Goal: Obtain resource: Obtain resource

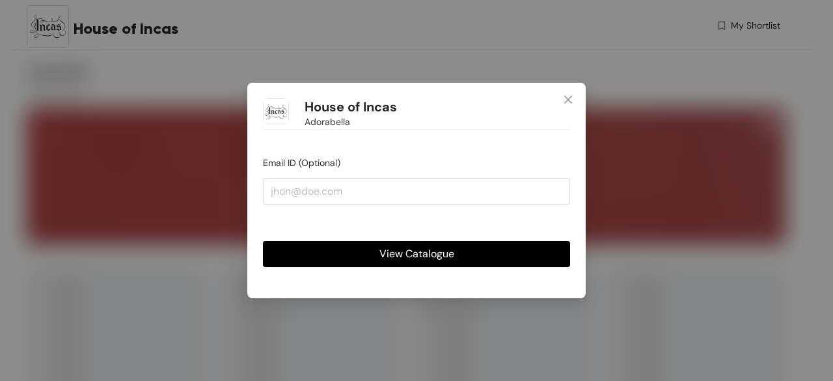
click at [420, 256] on span "View Catalogue" at bounding box center [416, 253] width 75 height 16
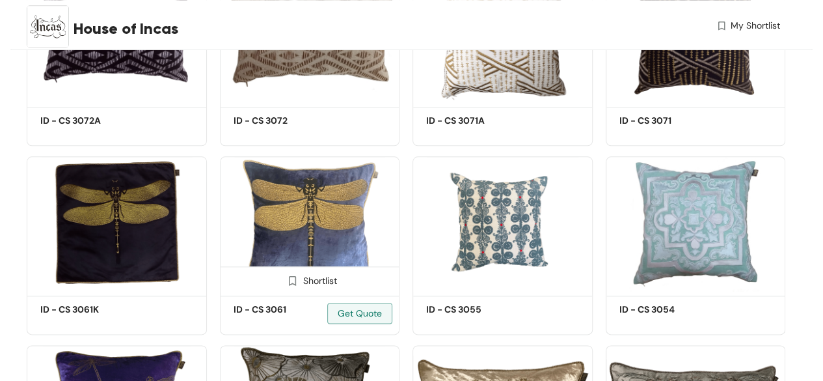
scroll to position [3317, 0]
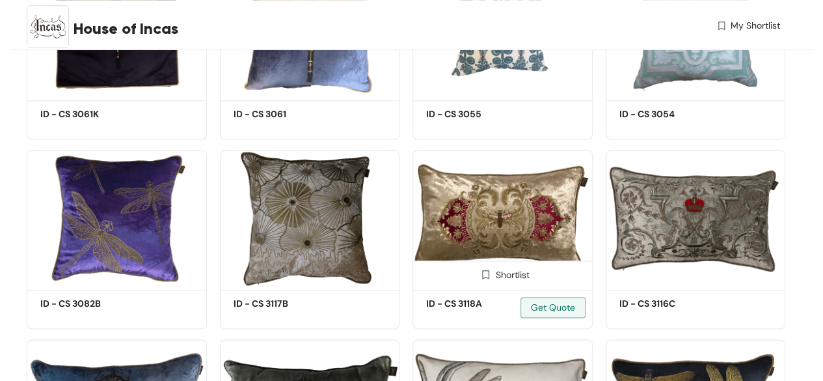
click at [432, 248] on img at bounding box center [502, 218] width 180 height 136
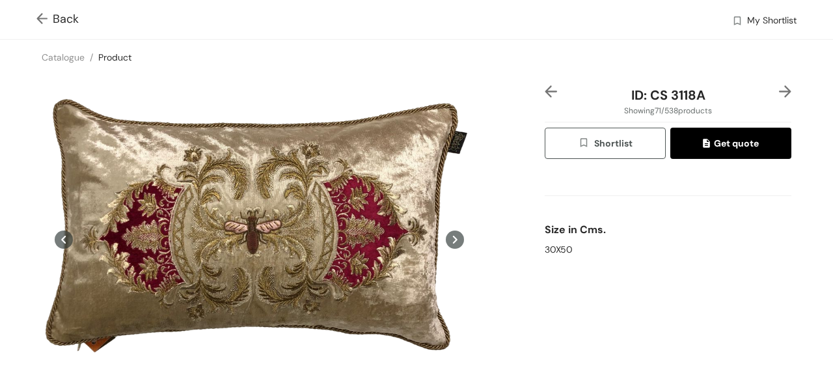
click at [592, 139] on span "Shortlist" at bounding box center [605, 143] width 54 height 15
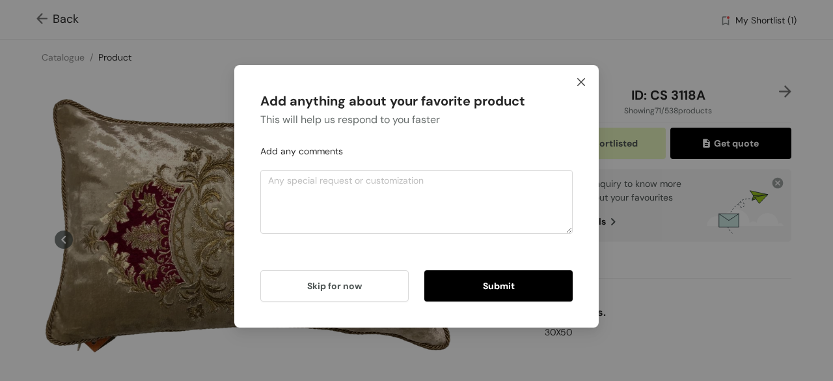
click at [583, 79] on icon "close" at bounding box center [581, 82] width 10 height 10
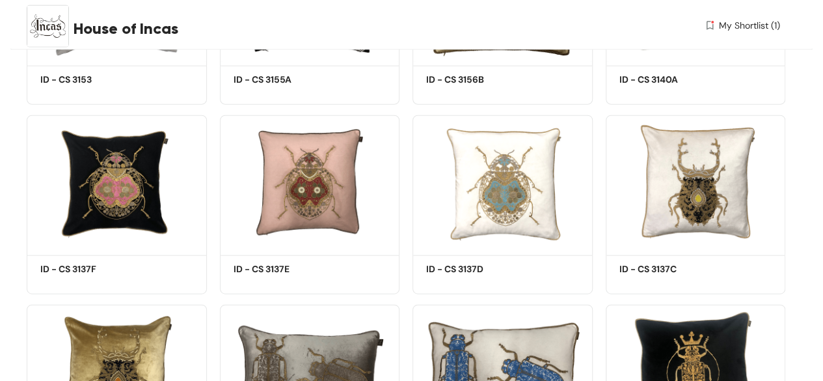
scroll to position [6506, 0]
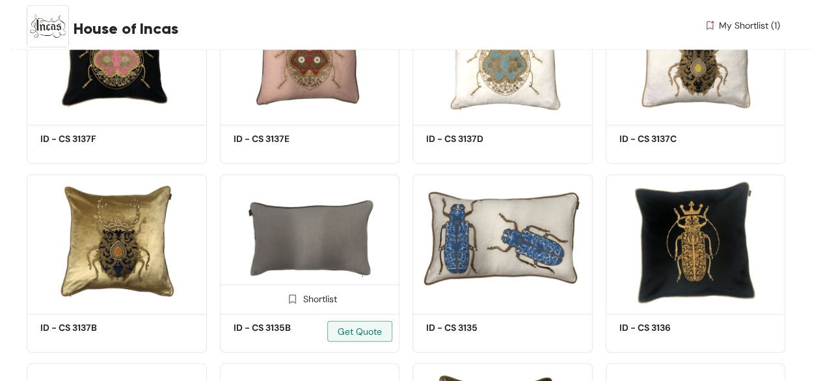
click at [301, 254] on img at bounding box center [310, 242] width 180 height 136
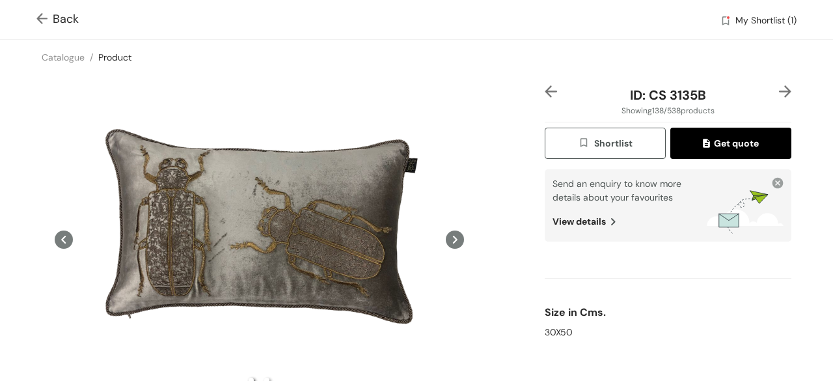
click at [601, 139] on span "Shortlist" at bounding box center [605, 143] width 54 height 15
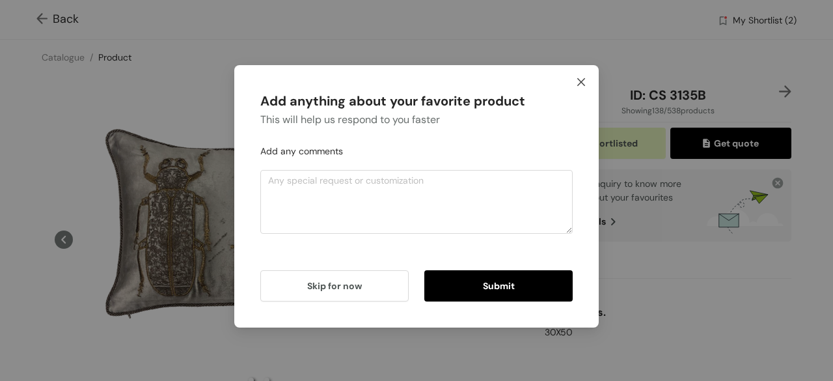
click at [581, 81] on icon "close" at bounding box center [581, 82] width 10 height 10
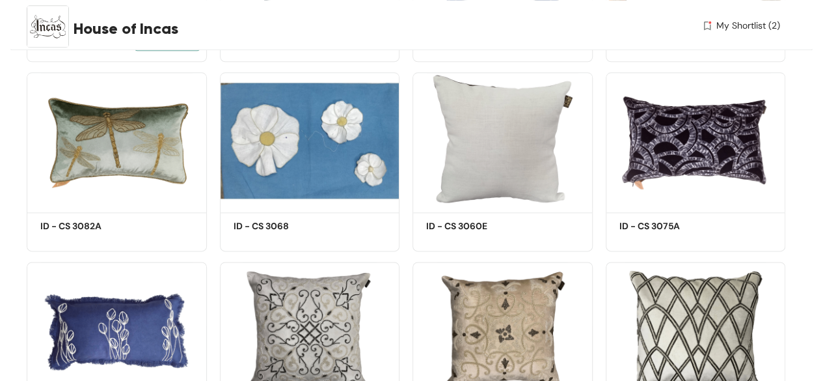
scroll to position [10603, 0]
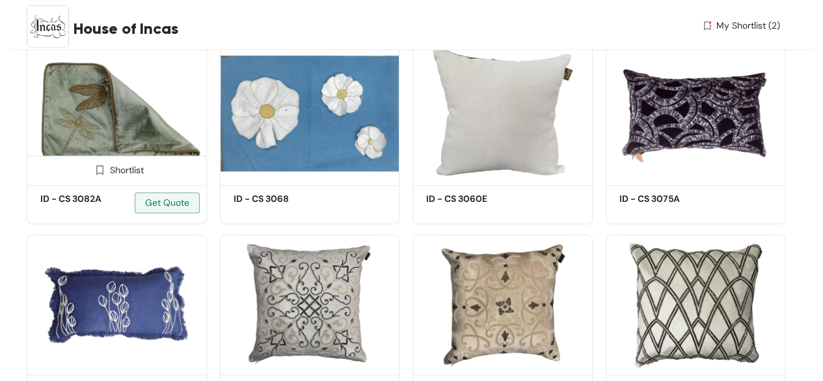
click at [100, 176] on img at bounding box center [100, 169] width 12 height 12
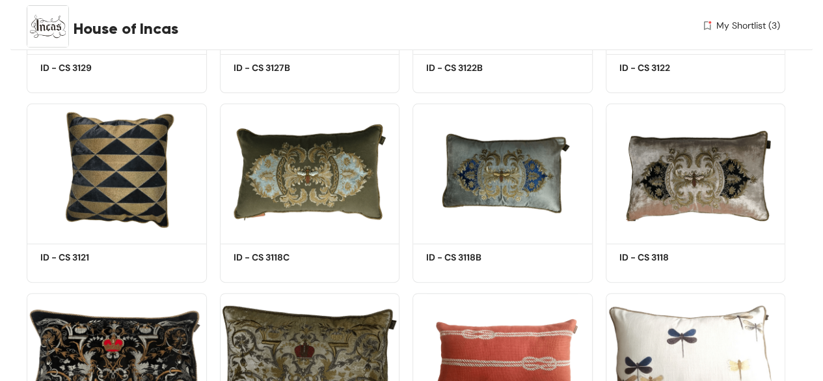
scroll to position [14896, 0]
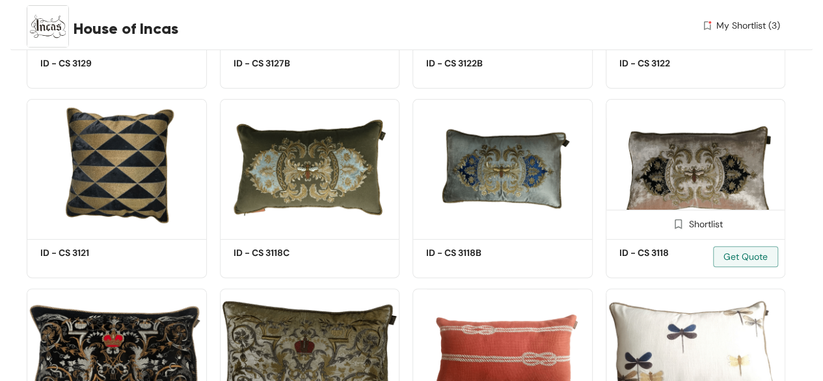
click at [689, 188] on img at bounding box center [696, 167] width 180 height 136
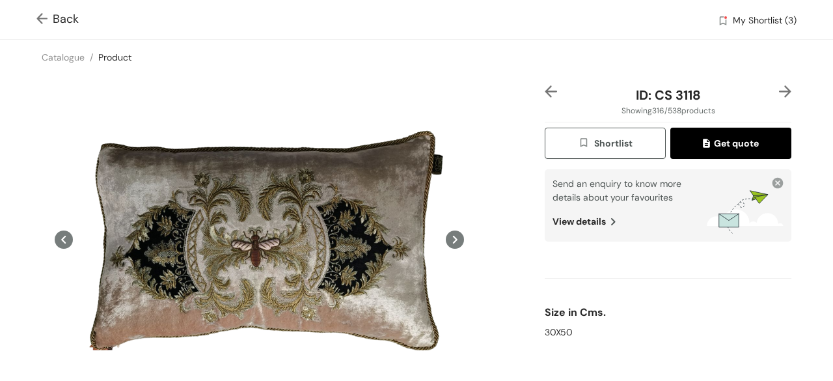
click at [599, 144] on span "Shortlist" at bounding box center [605, 143] width 54 height 15
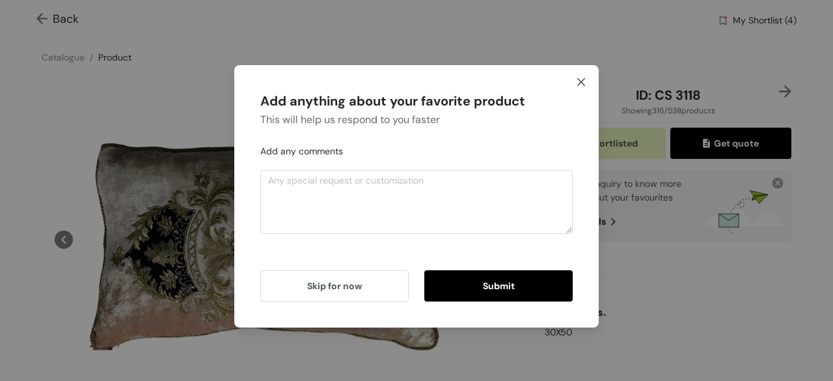
click at [579, 80] on icon "close" at bounding box center [581, 82] width 10 height 10
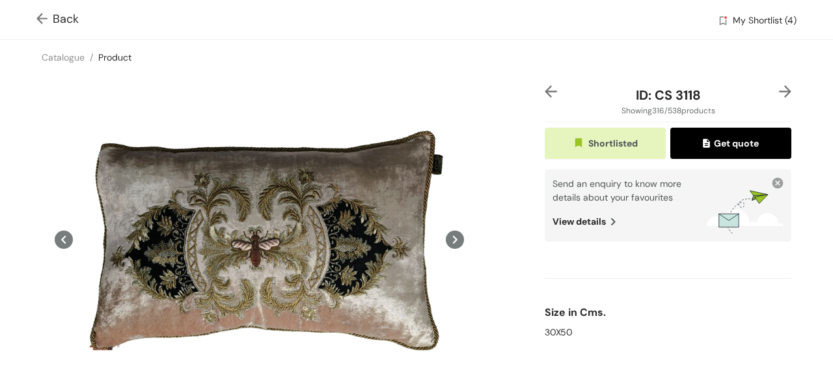
click at [743, 19] on span "My Shortlist (4)" at bounding box center [764, 22] width 64 height 16
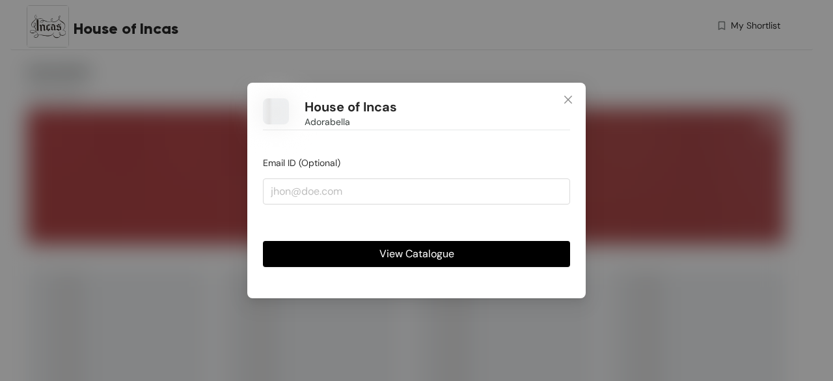
click at [386, 257] on span "View Catalogue" at bounding box center [416, 253] width 75 height 16
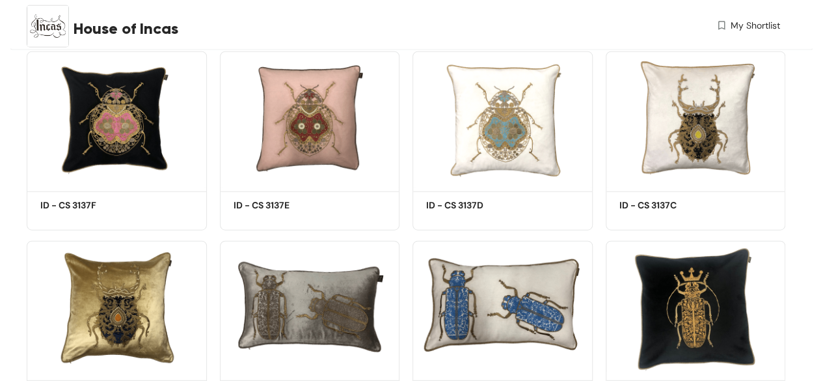
scroll to position [6504, 0]
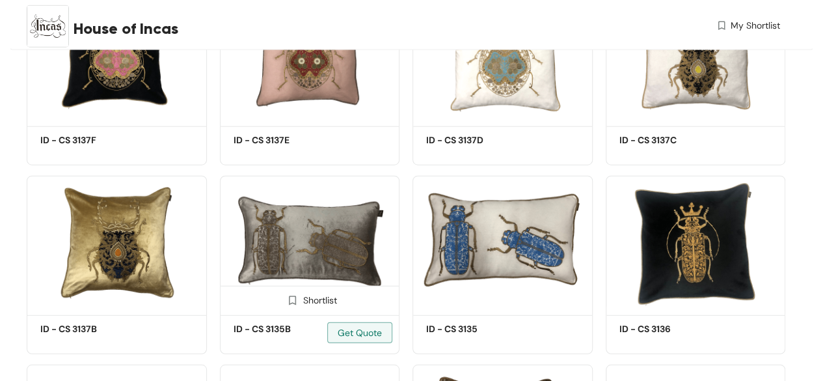
click at [293, 304] on img at bounding box center [292, 300] width 12 height 12
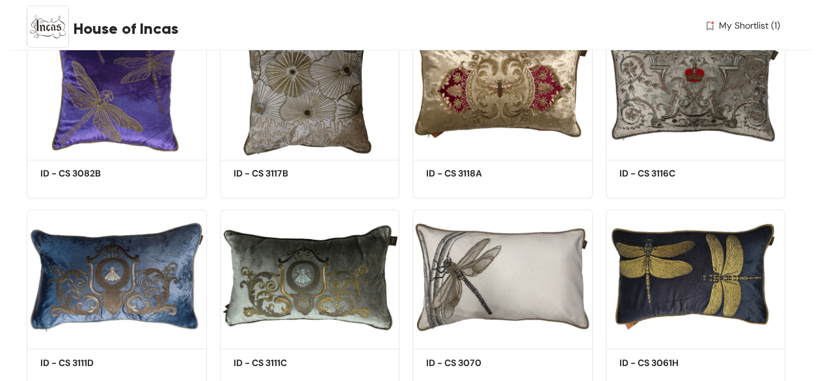
scroll to position [3382, 0]
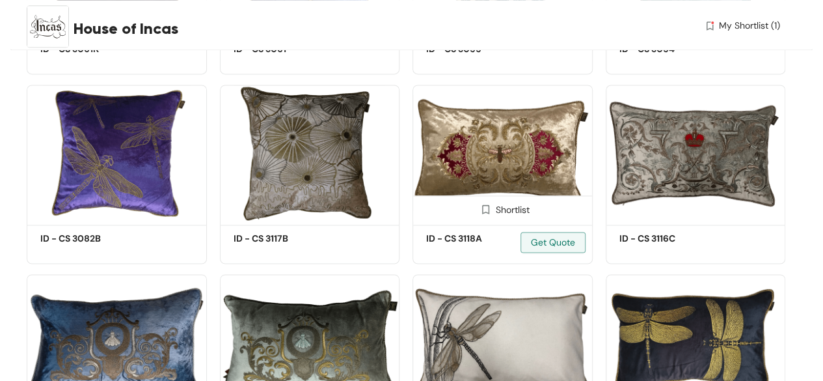
click at [485, 213] on img at bounding box center [485, 209] width 12 height 12
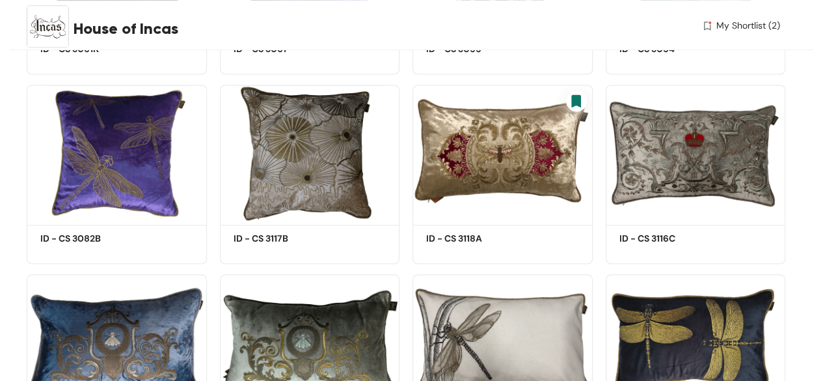
click at [740, 24] on span "My Shortlist (2)" at bounding box center [748, 26] width 64 height 14
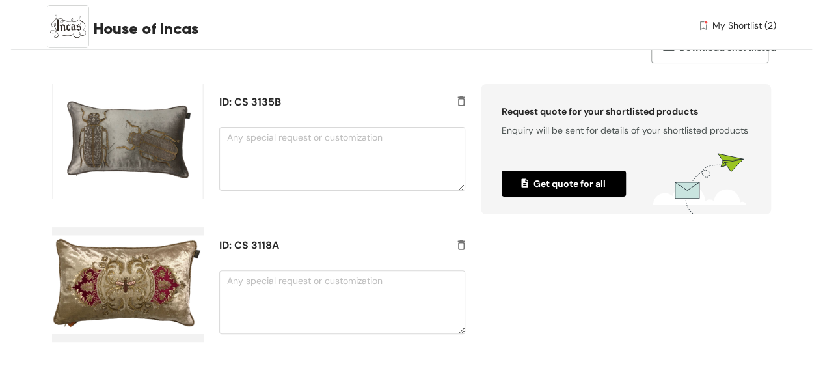
scroll to position [83, 0]
drag, startPoint x: 118, startPoint y: 175, endPoint x: 621, endPoint y: 266, distance: 510.3
click at [621, 266] on div "Request quote for your shortlisted products Enquiry will be sent for details of…" at bounding box center [626, 227] width 306 height 286
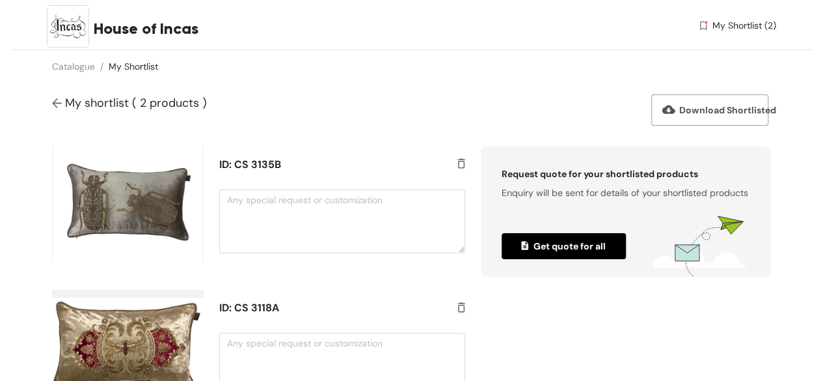
scroll to position [0, 0]
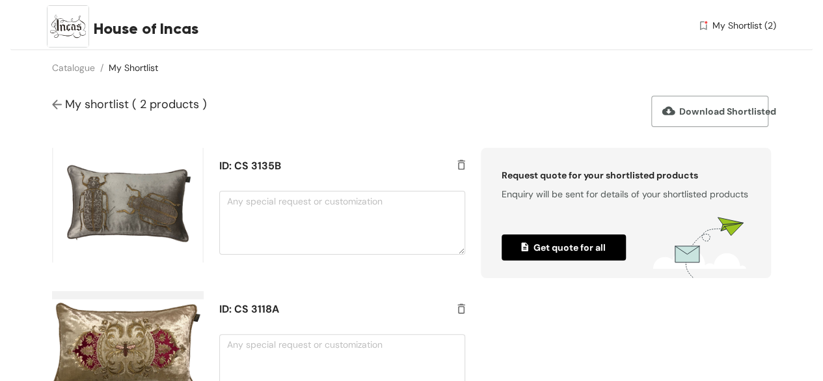
click at [695, 113] on span "Download Shortlisted" at bounding box center [711, 111] width 100 height 14
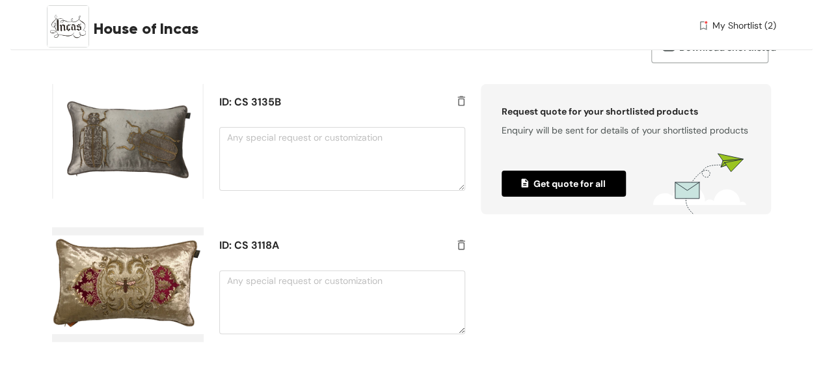
scroll to position [83, 0]
click at [739, 25] on span "My Shortlist (2)" at bounding box center [744, 26] width 64 height 14
